Goal: Task Accomplishment & Management: Manage account settings

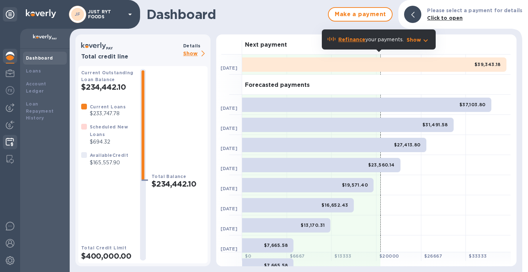
click at [12, 142] on img at bounding box center [10, 142] width 8 height 9
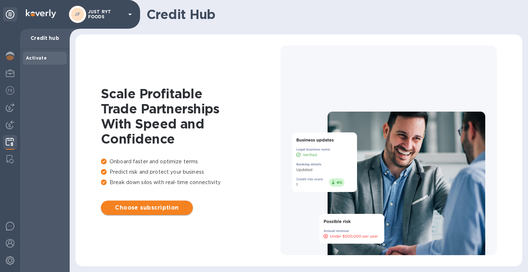
click at [151, 207] on span "Choose subscription" at bounding box center [147, 208] width 80 height 9
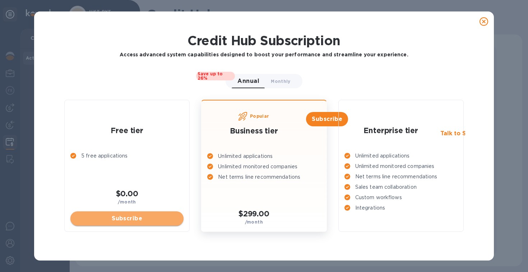
click at [145, 218] on span "Subscribe" at bounding box center [127, 219] width 102 height 9
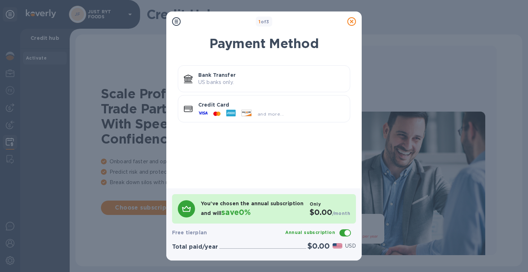
click at [262, 105] on p "Credit Card" at bounding box center [271, 104] width 146 height 7
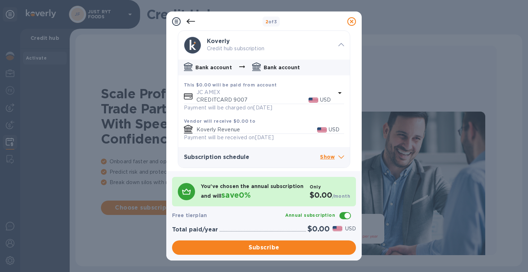
scroll to position [37, 0]
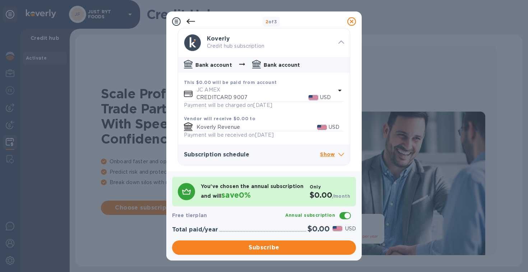
click at [246, 98] on p "CREDITCARD 9007" at bounding box center [253, 98] width 112 height 8
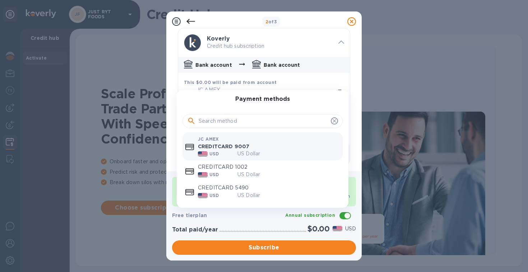
click at [233, 167] on p "CREDITCARD 1002" at bounding box center [269, 167] width 142 height 8
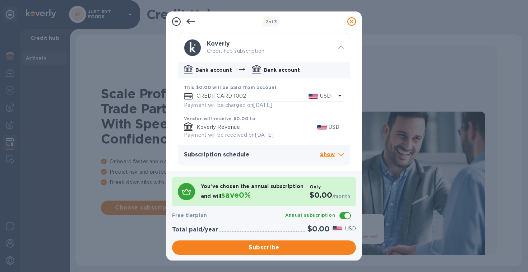
scroll to position [32, 0]
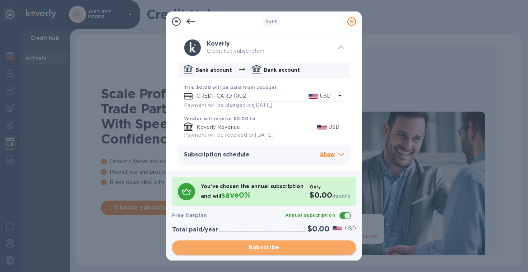
click at [260, 248] on span "Subscribe" at bounding box center [264, 248] width 172 height 9
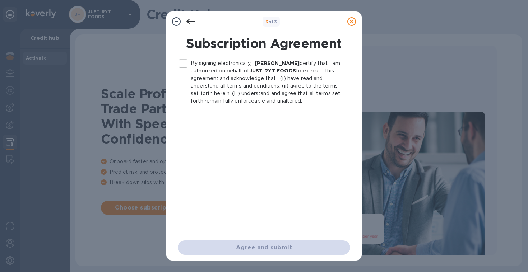
click at [183, 64] on input "By signing electronically, I Justin Comparetto certify that I am authorized on …" at bounding box center [183, 63] width 15 height 15
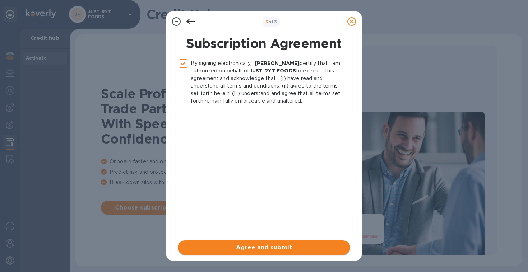
click at [269, 245] on span "Agree and submit" at bounding box center [264, 248] width 161 height 9
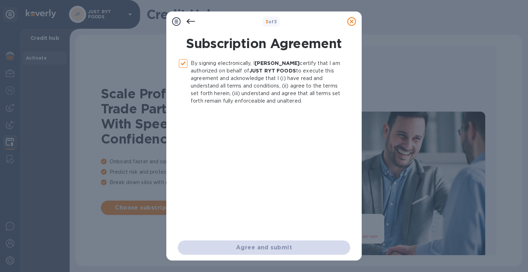
checkbox input "false"
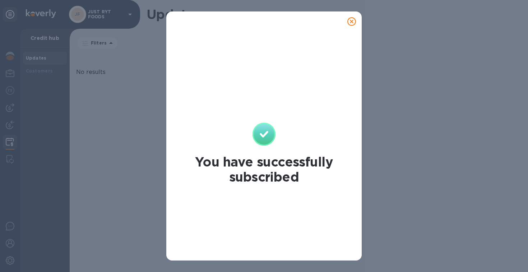
click at [353, 21] on icon at bounding box center [351, 21] width 9 height 9
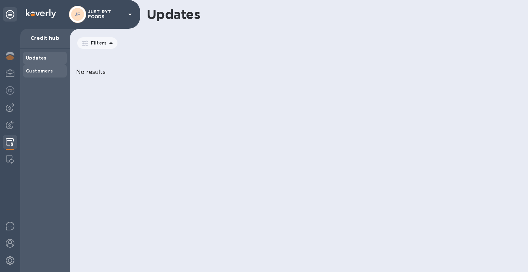
click at [49, 72] on b "Customers" at bounding box center [39, 70] width 27 height 5
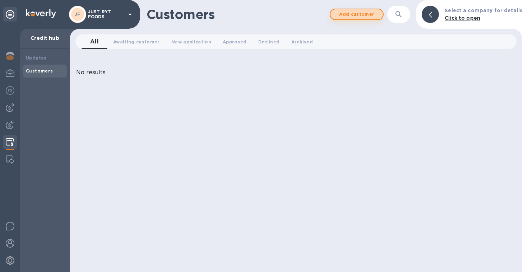
click at [355, 15] on span "Add customer" at bounding box center [356, 14] width 41 height 9
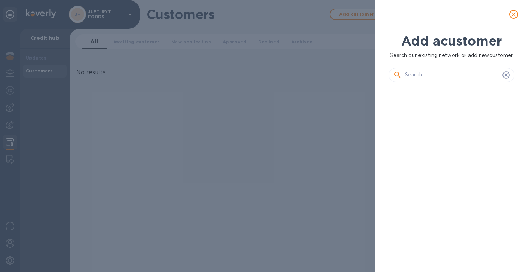
scroll to position [152, 129]
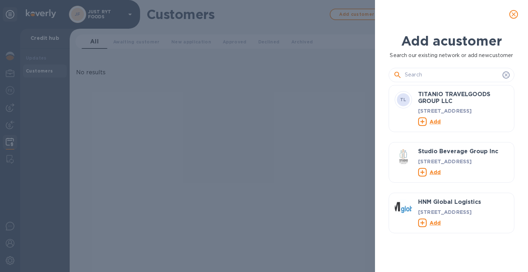
click at [424, 80] on input "text" at bounding box center [452, 75] width 95 height 11
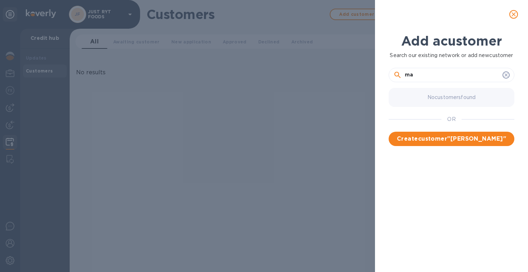
type input "m"
type input "j"
type input "pica provisions"
click at [452, 149] on span "Create customer " pica provisions "" at bounding box center [452, 143] width 114 height 17
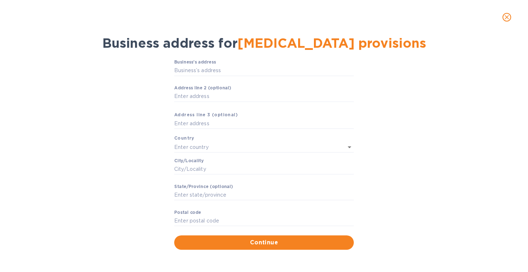
scroll to position [0, 0]
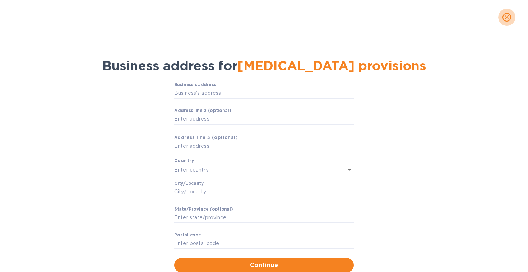
click at [508, 18] on icon "close" at bounding box center [507, 17] width 4 height 4
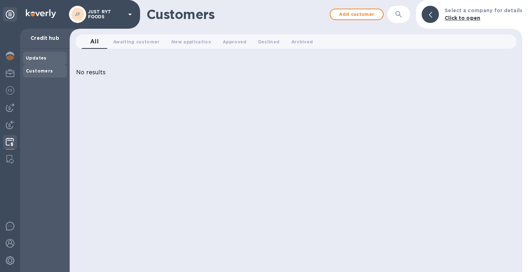
click at [41, 60] on b "Updates" at bounding box center [36, 57] width 21 height 5
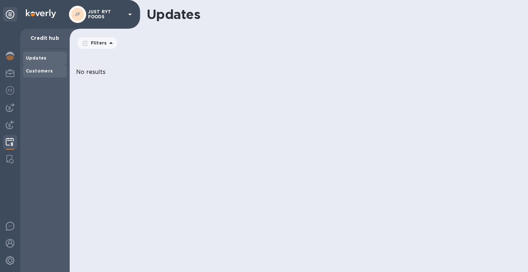
click at [40, 70] on b "Customers" at bounding box center [39, 70] width 27 height 5
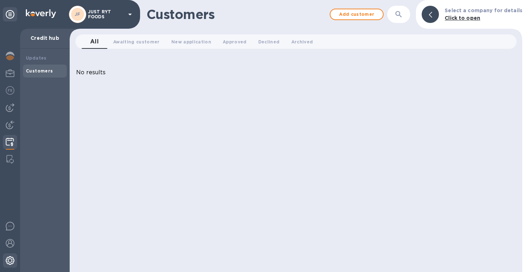
click at [8, 262] on img at bounding box center [10, 261] width 9 height 9
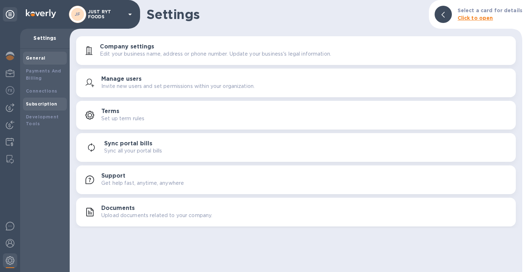
click at [38, 106] on b "Subscription" at bounding box center [42, 103] width 32 height 5
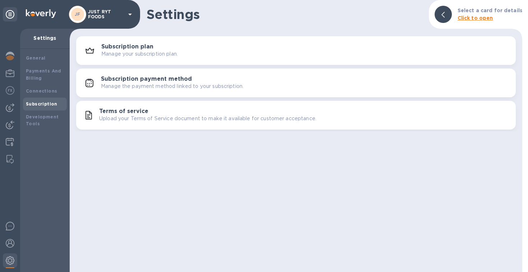
click at [128, 53] on p "Manage your subscription plan." at bounding box center [139, 54] width 77 height 8
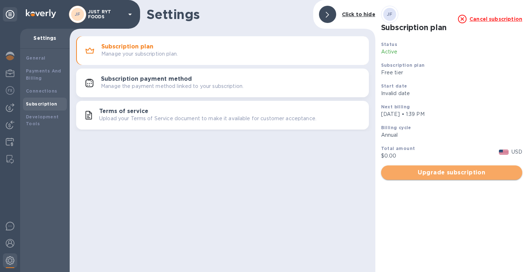
click at [424, 177] on span "Upgrade subscription" at bounding box center [452, 173] width 130 height 9
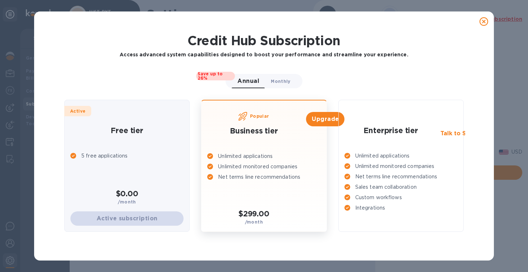
click at [280, 82] on span "Monthly 0" at bounding box center [280, 82] width 19 height 8
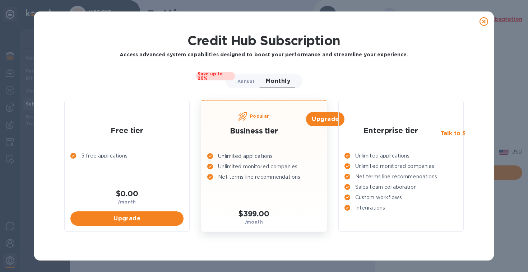
click at [248, 80] on span "Annual 0" at bounding box center [245, 82] width 17 height 8
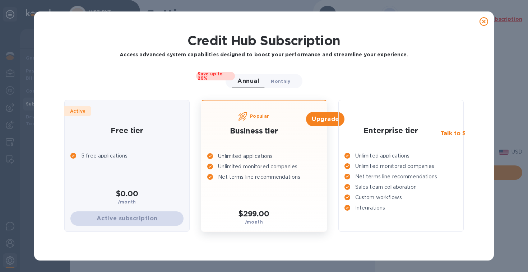
click at [284, 79] on span "Monthly 0" at bounding box center [280, 82] width 19 height 8
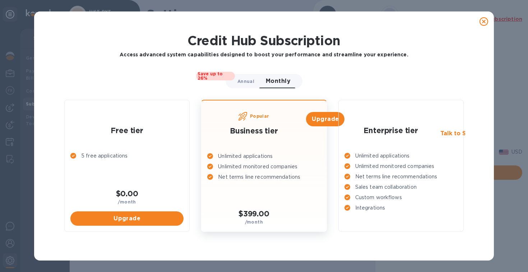
click at [248, 80] on span "Annual 0" at bounding box center [245, 82] width 17 height 8
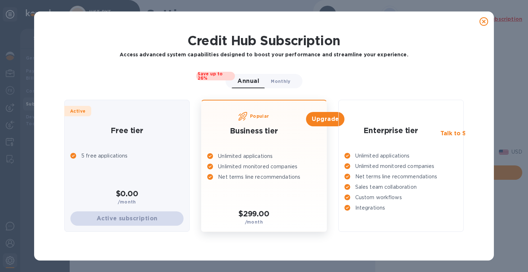
click at [282, 81] on span "Monthly 0" at bounding box center [280, 82] width 19 height 8
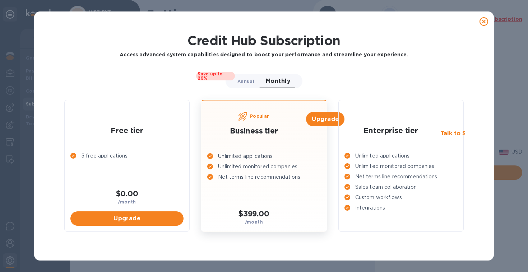
click at [245, 79] on span "Annual 0" at bounding box center [245, 82] width 17 height 8
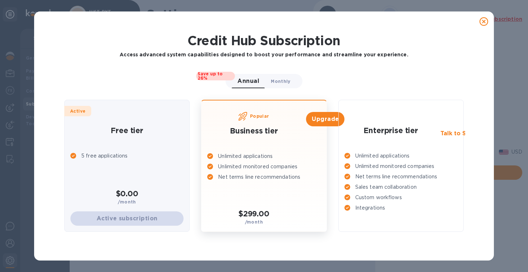
click at [281, 79] on span "Monthly 0" at bounding box center [280, 82] width 19 height 8
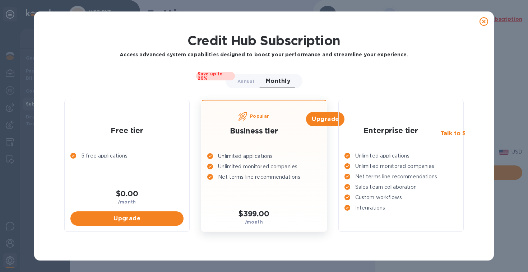
click at [483, 21] on icon at bounding box center [484, 21] width 9 height 9
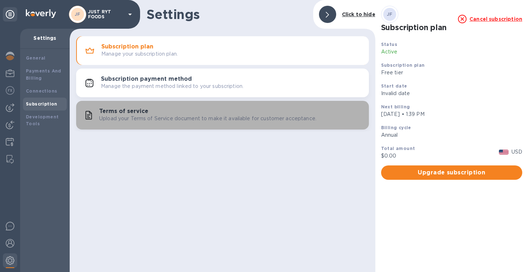
click at [145, 119] on p "Upload your Terms of Service document to make it available for customer accepta…" at bounding box center [207, 119] width 217 height 8
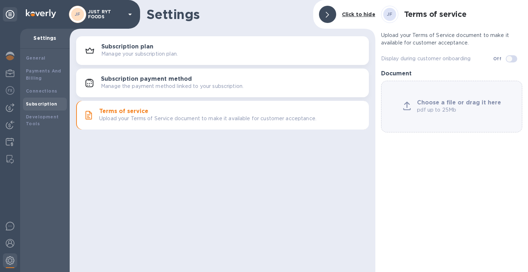
click at [142, 197] on div "Settings Click to hide Subscription plan Manage your subscription plan. Subscri…" at bounding box center [223, 136] width 306 height 272
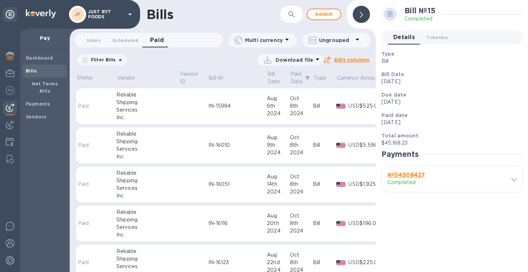
scroll to position [5362, 0]
